Goal: Check status: Check status

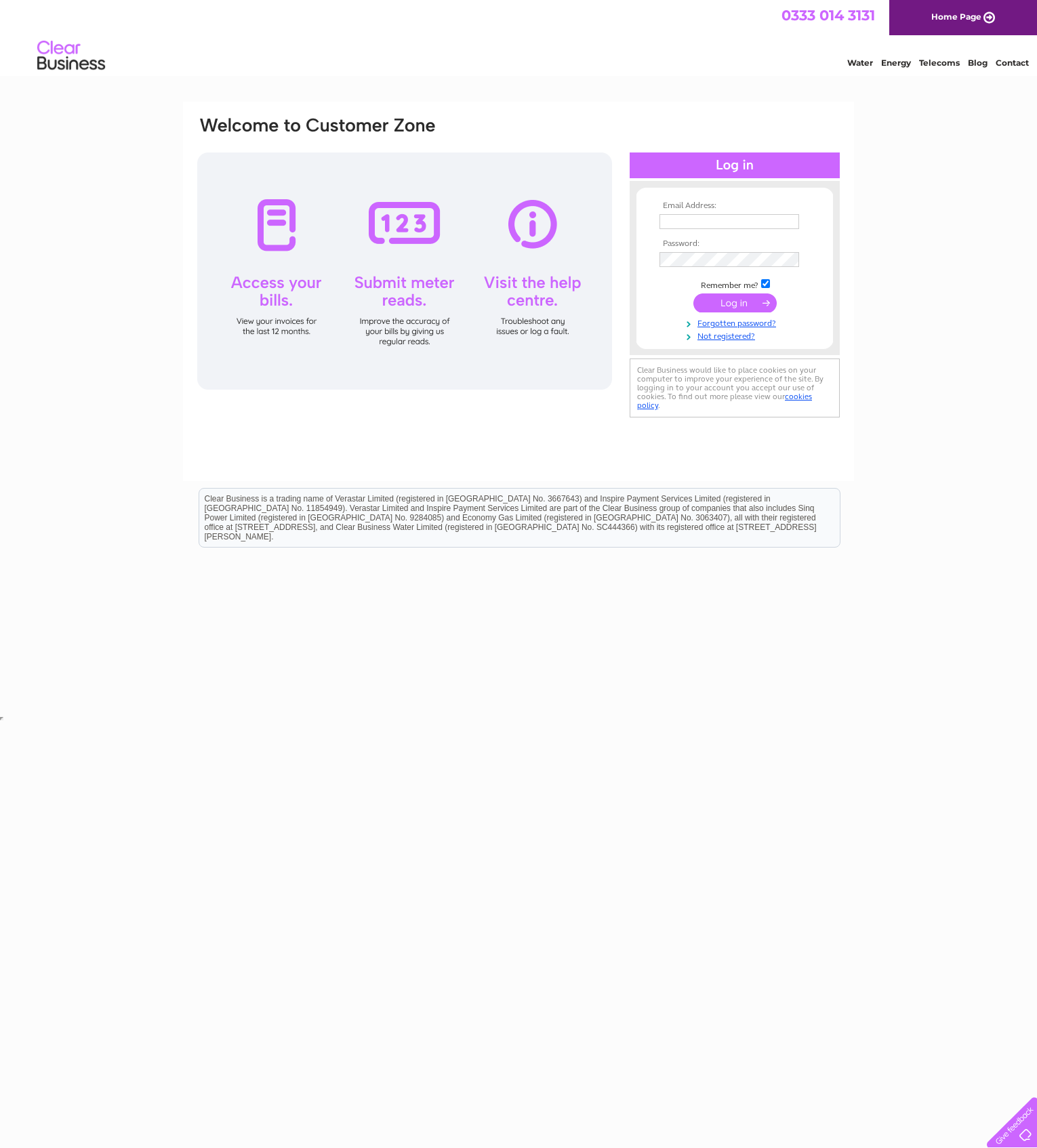
type input "[EMAIL_ADDRESS][DOMAIN_NAME]"
click at [715, 296] on input "submit" at bounding box center [735, 303] width 84 height 19
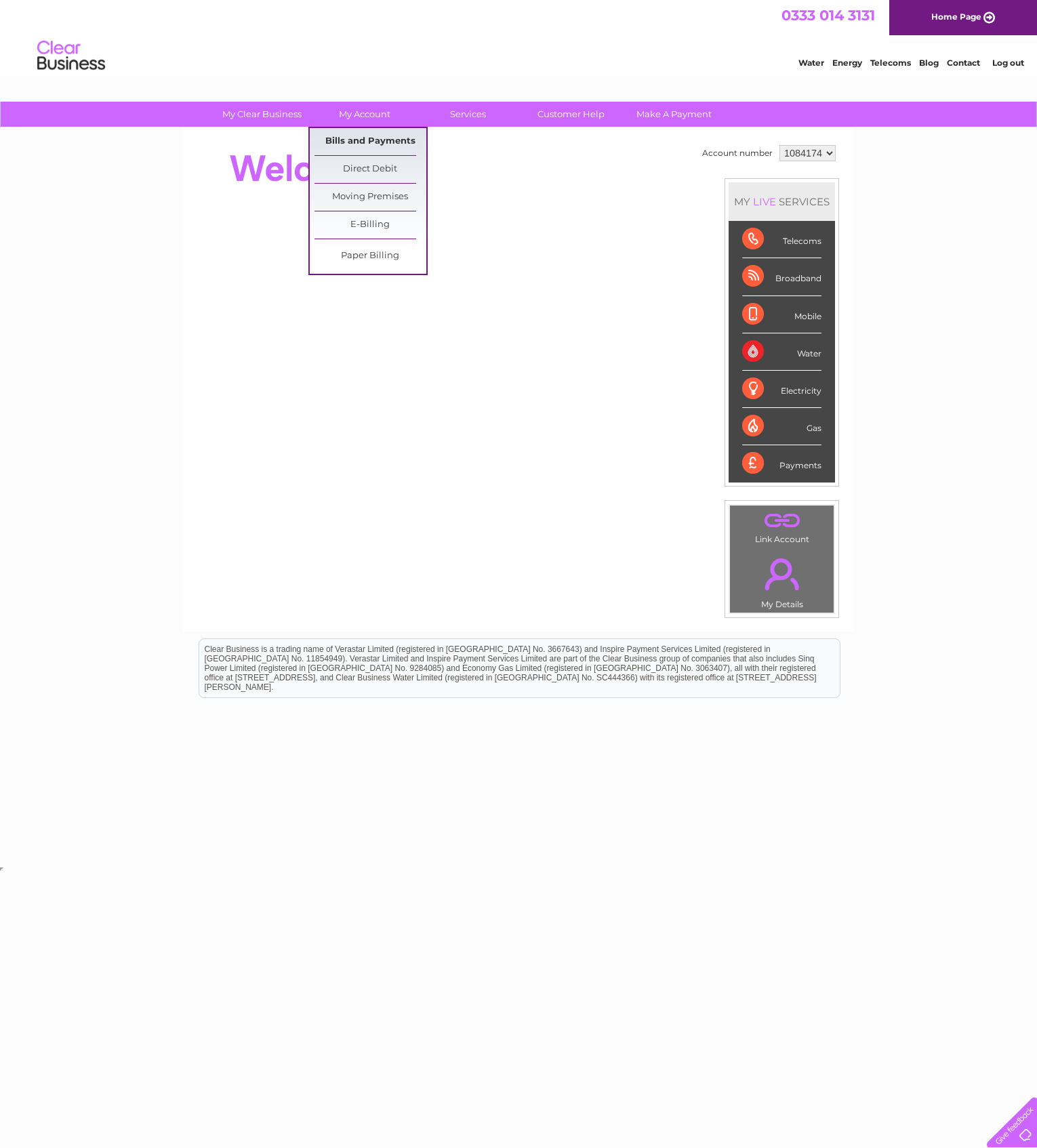
click at [374, 141] on link "Bills and Payments" at bounding box center [371, 142] width 112 height 27
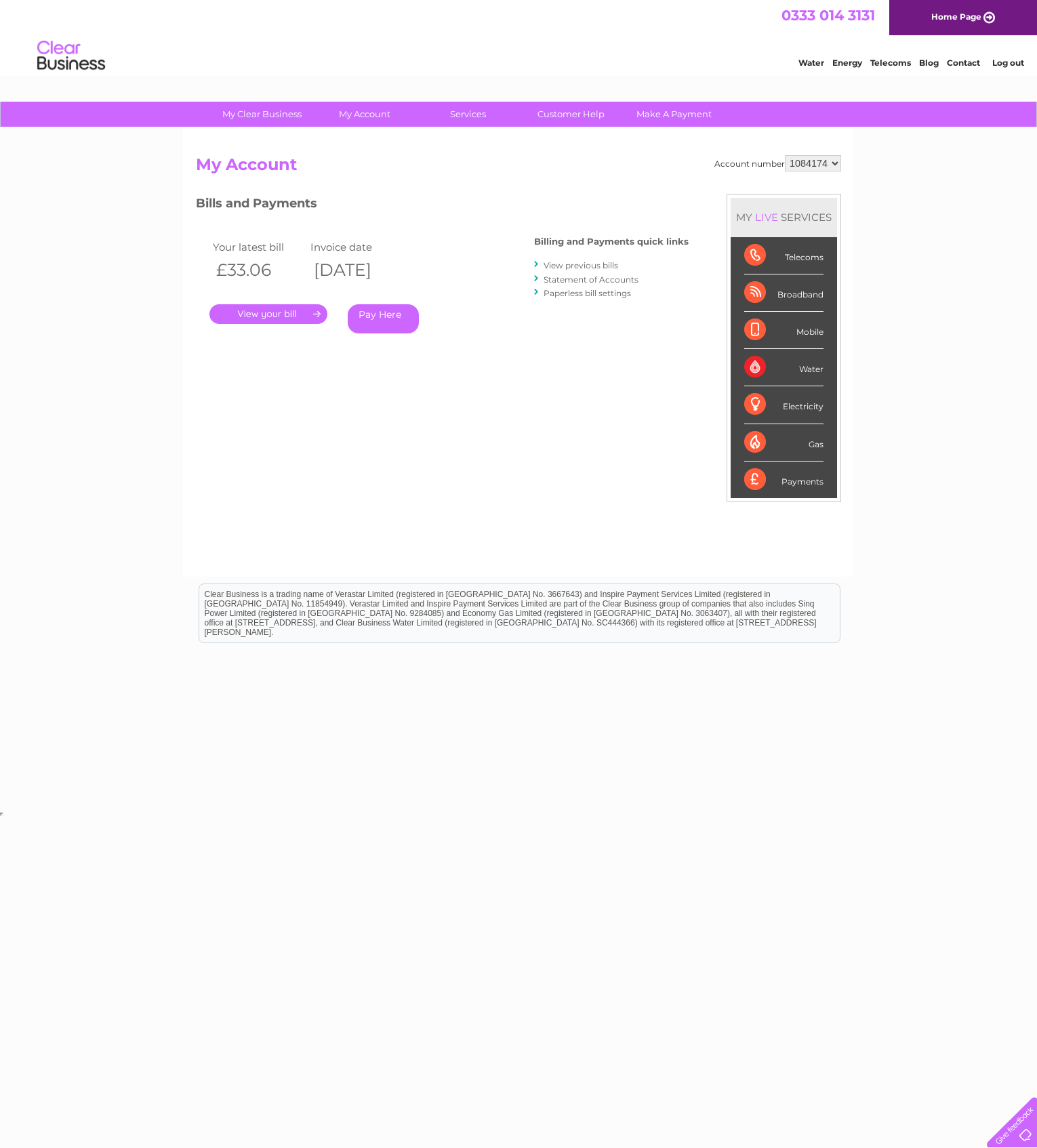
click at [758, 400] on div "Electricity" at bounding box center [783, 405] width 79 height 38
click at [769, 403] on div "Electricity" at bounding box center [783, 405] width 79 height 38
click at [789, 403] on div "Electricity" at bounding box center [783, 405] width 79 height 38
